Goal: Transaction & Acquisition: Purchase product/service

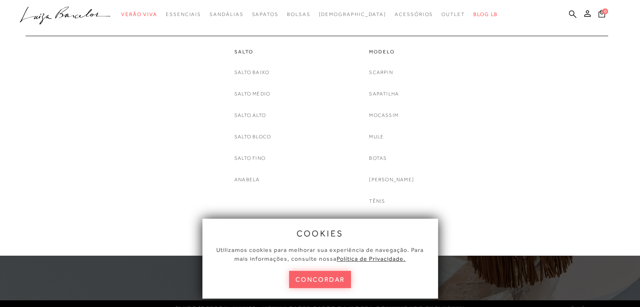
click at [394, 89] on div "Scarpin [GEOGRAPHIC_DATA] Mocassim [GEOGRAPHIC_DATA] [GEOGRAPHIC_DATA] [PERSON_…" at bounding box center [391, 147] width 45 height 159
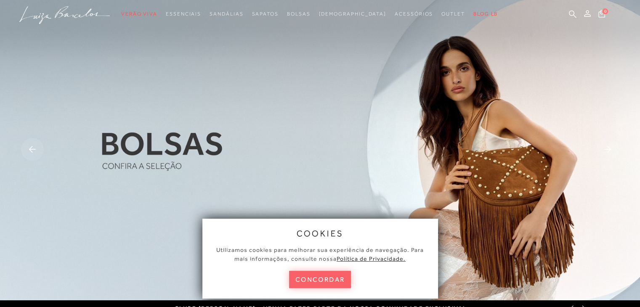
drag, startPoint x: 327, startPoint y: 278, endPoint x: 352, endPoint y: 247, distance: 39.9
click at [327, 278] on button "concordar" at bounding box center [320, 279] width 62 height 17
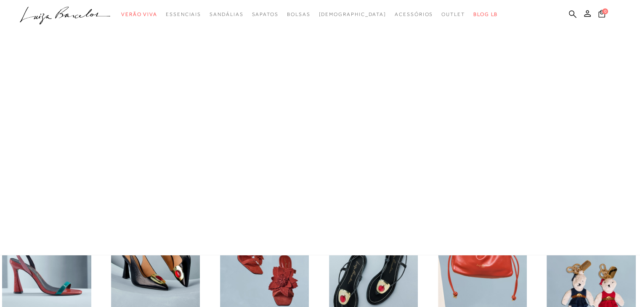
scroll to position [168, 0]
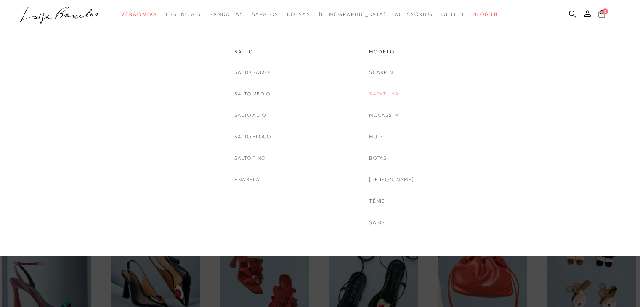
click at [391, 91] on link "Sapatilha" at bounding box center [384, 94] width 30 height 9
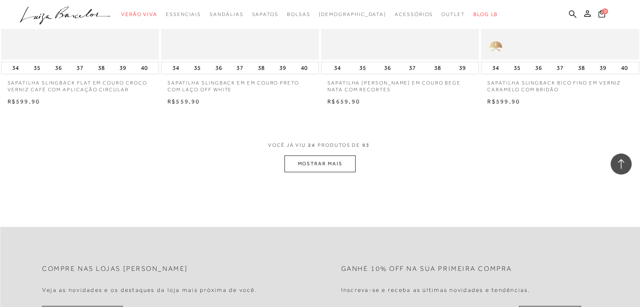
scroll to position [1726, 0]
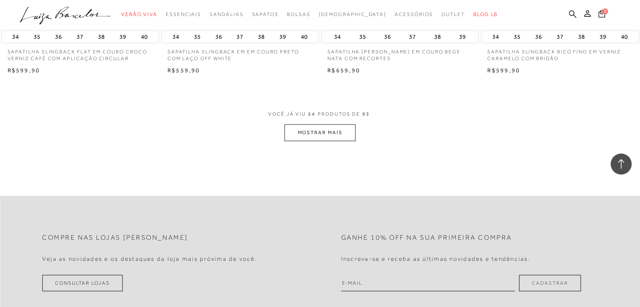
click at [319, 135] on button "MOSTRAR MAIS" at bounding box center [320, 133] width 71 height 16
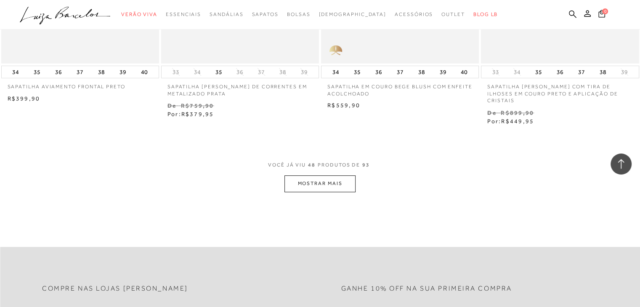
scroll to position [3495, 0]
click at [299, 178] on button "MOSTRAR MAIS" at bounding box center [320, 182] width 71 height 16
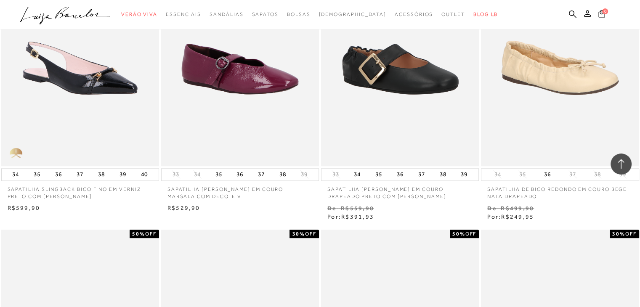
scroll to position [4000, 0]
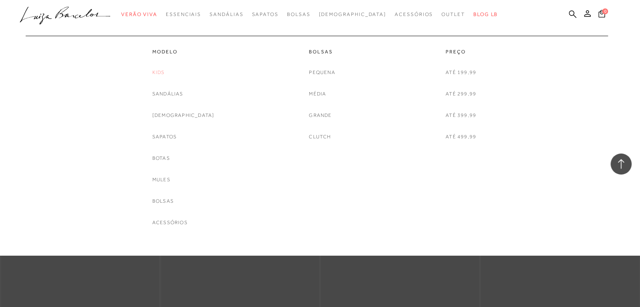
click at [165, 72] on link "Kids" at bounding box center [158, 72] width 13 height 9
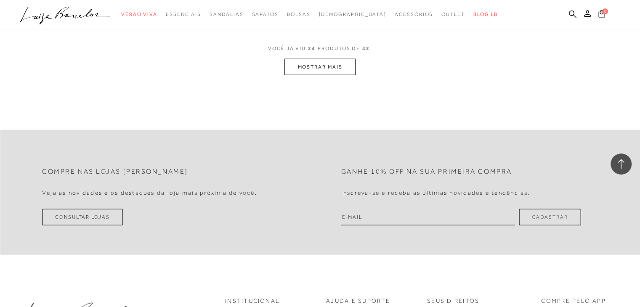
scroll to position [1853, 0]
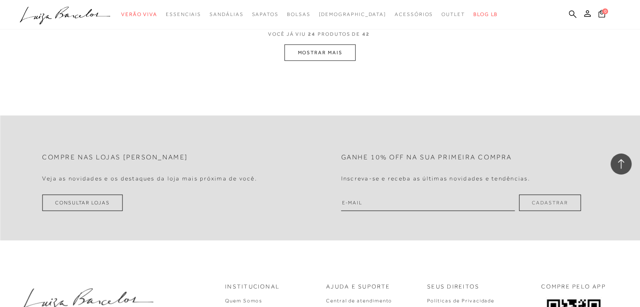
click at [342, 54] on button "MOSTRAR MAIS" at bounding box center [320, 53] width 71 height 16
